Goal: Task Accomplishment & Management: Manage account settings

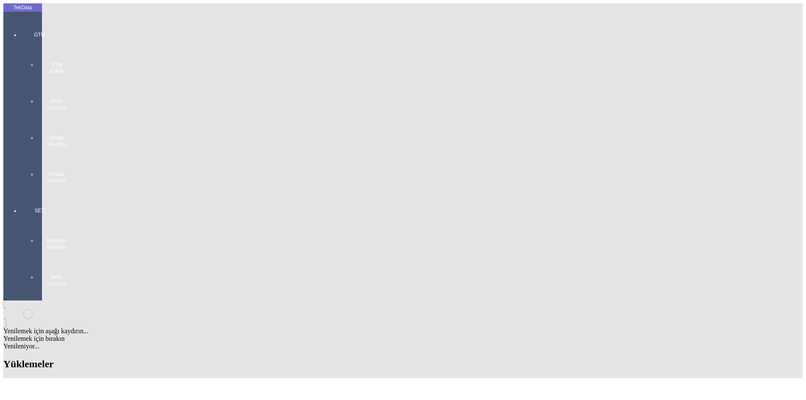
drag, startPoint x: 506, startPoint y: 64, endPoint x: 490, endPoint y: 64, distance: 16.0
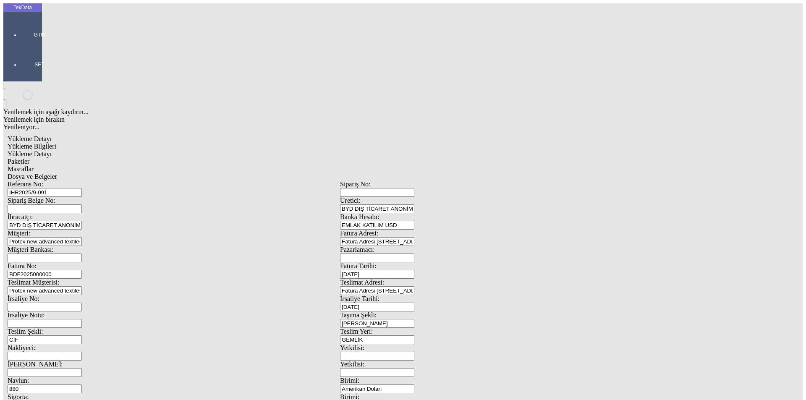
click at [52, 150] on span "Yükleme Detayı" at bounding box center [30, 153] width 44 height 7
click at [56, 143] on span "Yükleme Bilgileri" at bounding box center [32, 146] width 49 height 7
drag, startPoint x: 126, startPoint y: 57, endPoint x: 70, endPoint y: 60, distance: 56.3
click at [68, 180] on div "Referans No: IHR2025/9-091" at bounding box center [174, 188] width 332 height 16
click at [52, 150] on span "Yükleme Detayı" at bounding box center [30, 153] width 44 height 7
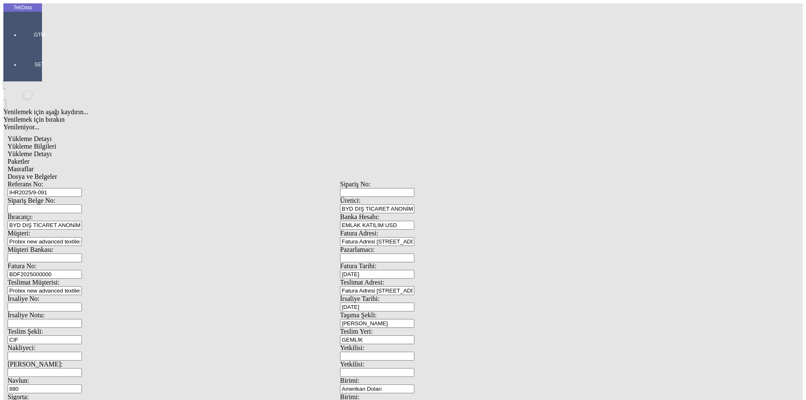
drag, startPoint x: 179, startPoint y: 125, endPoint x: 76, endPoint y: 121, distance: 103.7
type input "1"
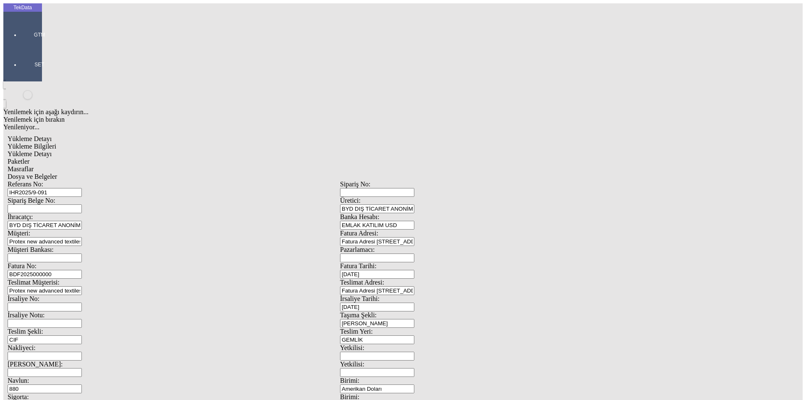
drag, startPoint x: 498, startPoint y: 154, endPoint x: 392, endPoint y: 155, distance: 106.6
type input "1"
drag, startPoint x: 97, startPoint y: 171, endPoint x: 147, endPoint y: 174, distance: 50.0
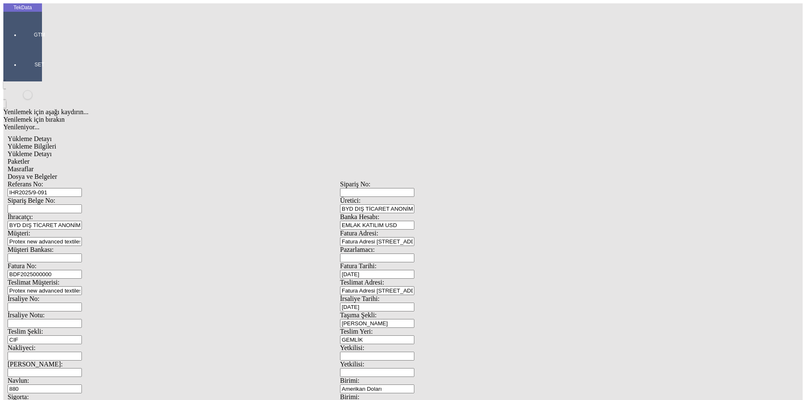
type input "1"
click at [29, 158] on span "Paketler" at bounding box center [19, 161] width 22 height 7
click at [240, 165] on div "Masraflar" at bounding box center [340, 169] width 665 height 8
click at [288, 173] on div "Dosya ve Belgeler" at bounding box center [340, 177] width 665 height 8
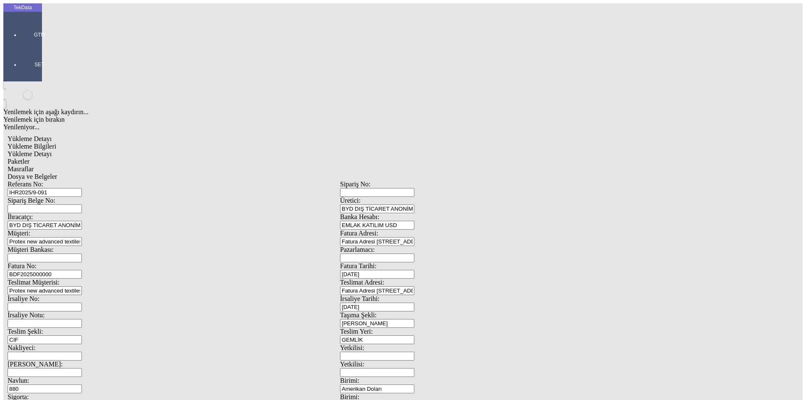
click at [130, 23] on div "Bu kaydı silmek istediğinizden eminmisiniz? [PERSON_NAME]" at bounding box center [65, 11] width 130 height 23
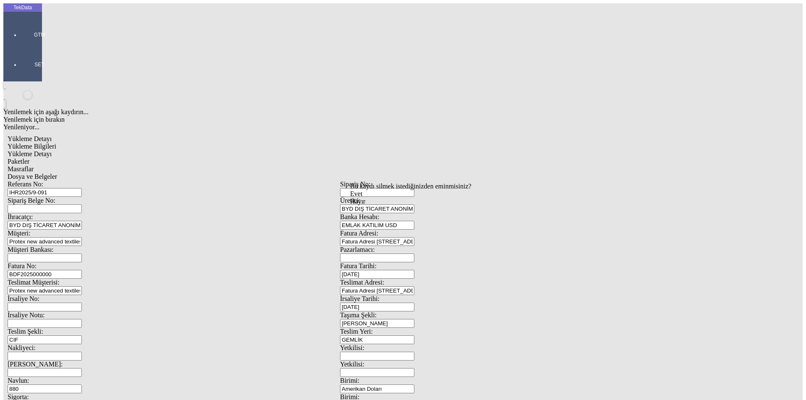
click at [368, 198] on div "Evet" at bounding box center [410, 194] width 121 height 8
click at [57, 173] on span "Dosya ve Belgeler" at bounding box center [33, 176] width 50 height 7
